Goal: Task Accomplishment & Management: Use online tool/utility

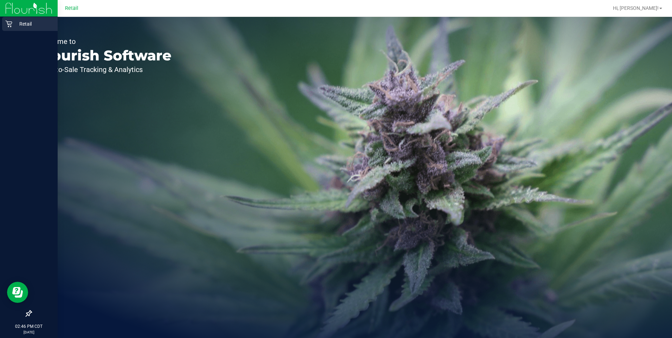
click at [4, 28] on div "Retail" at bounding box center [29, 24] width 55 height 14
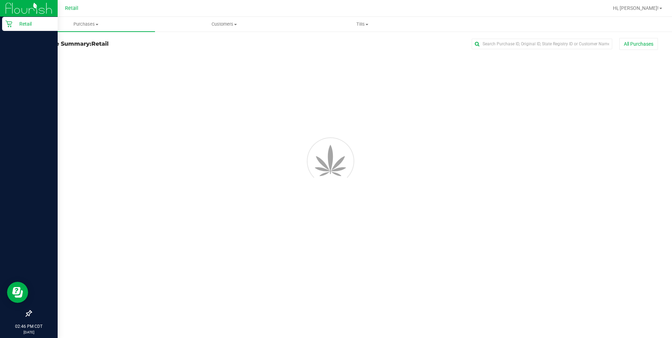
click at [21, 26] on p "Retail" at bounding box center [33, 24] width 42 height 8
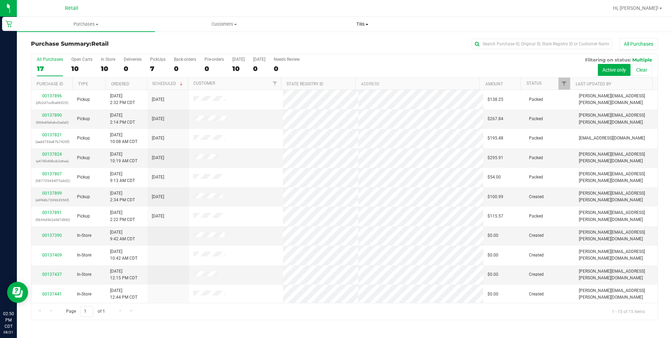
click at [359, 24] on span "Tills" at bounding box center [362, 24] width 137 height 6
click at [336, 44] on span "Manage tills" at bounding box center [316, 42] width 47 height 6
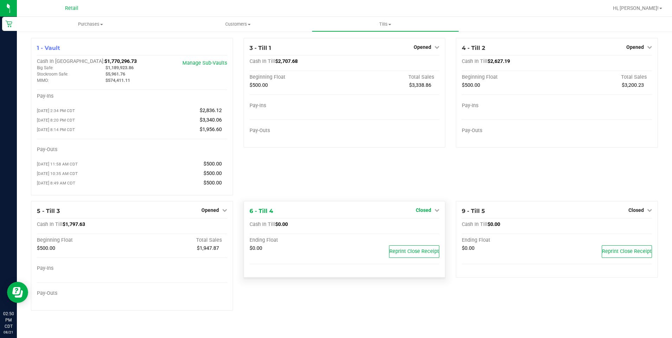
click at [425, 211] on span "Closed" at bounding box center [422, 210] width 15 height 6
click at [420, 227] on link "Open Till" at bounding box center [423, 225] width 19 height 6
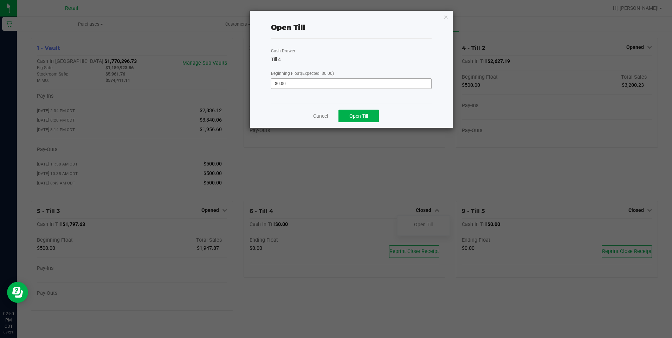
click at [315, 84] on input "$0.00" at bounding box center [350, 84] width 159 height 10
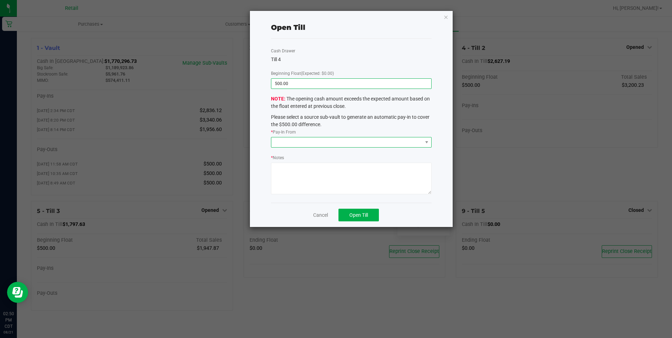
click at [352, 141] on span at bounding box center [346, 142] width 151 height 10
type input "$500.00"
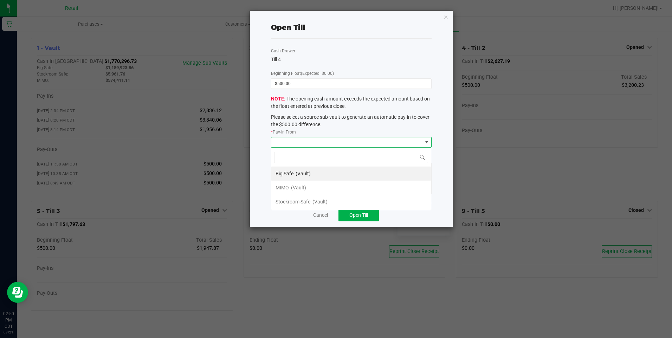
scroll to position [11, 160]
click at [303, 187] on span "(Vault)" at bounding box center [298, 188] width 15 height 6
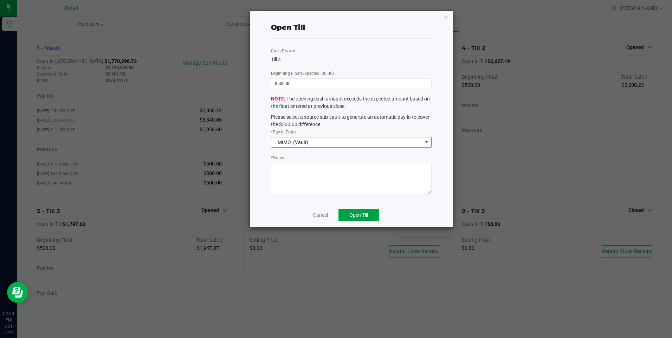
click at [362, 210] on button "Open Till" at bounding box center [358, 215] width 40 height 13
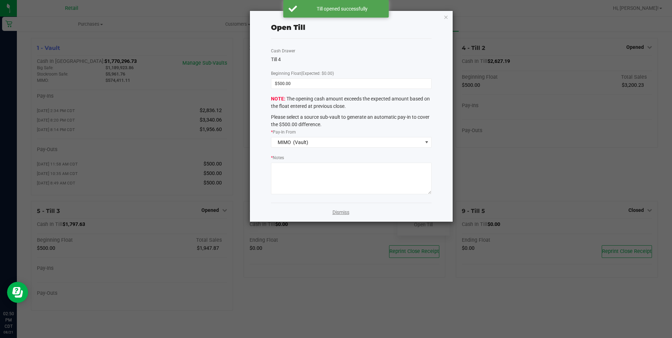
click at [340, 215] on link "Dismiss" at bounding box center [340, 212] width 17 height 7
